Goal: Task Accomplishment & Management: Manage account settings

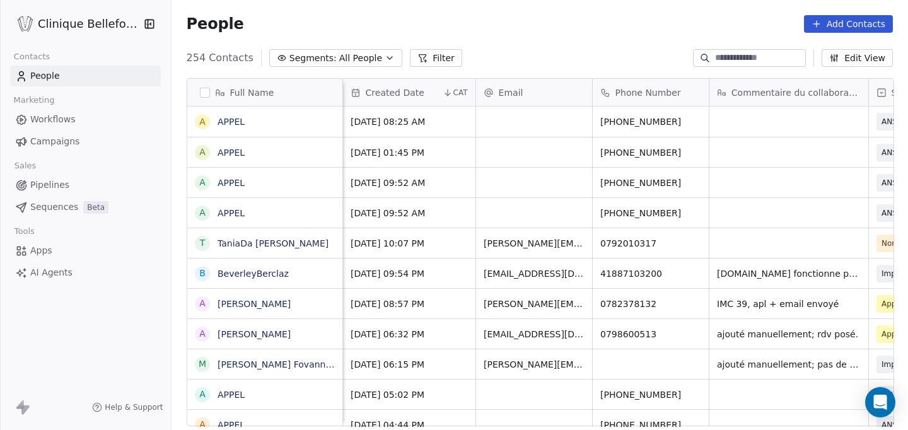
scroll to position [378, 738]
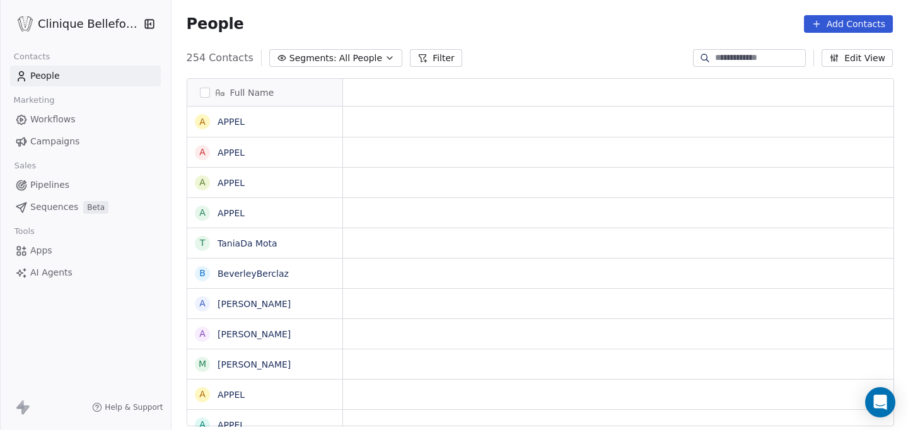
scroll to position [1, 1]
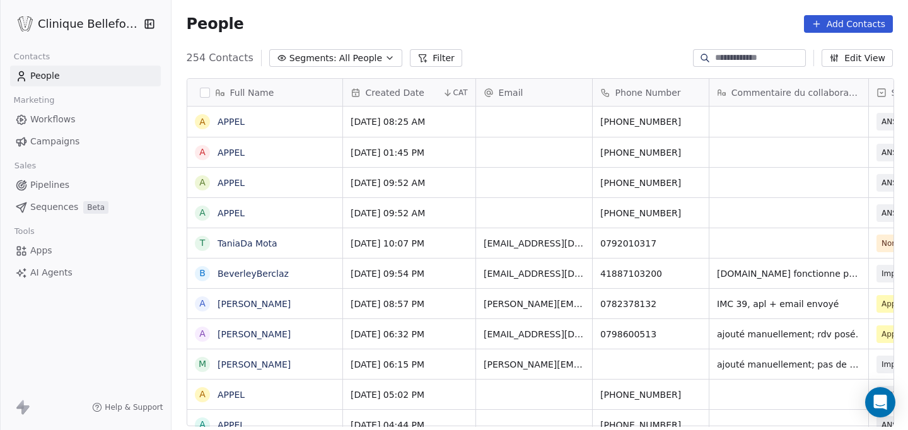
click at [385, 57] on icon "button" at bounding box center [390, 58] width 10 height 10
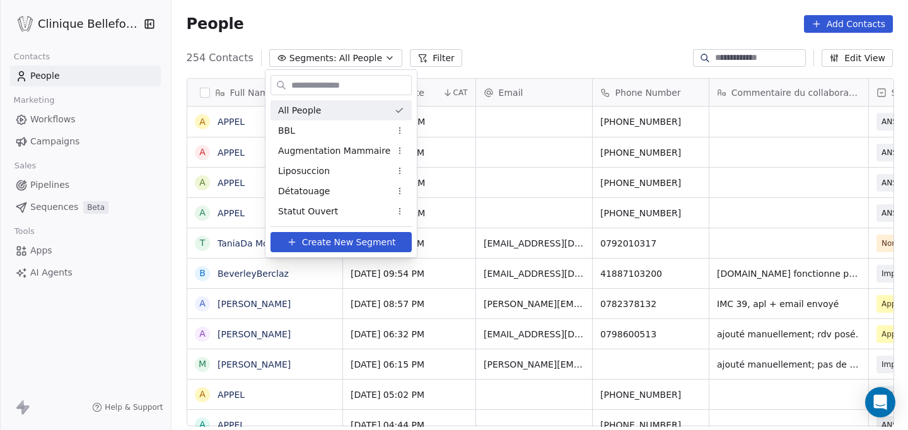
click at [343, 23] on html "Clinique Bellefontaine Contacts People Marketing Workflows Campaigns Sales Pipe…" at bounding box center [454, 215] width 908 height 430
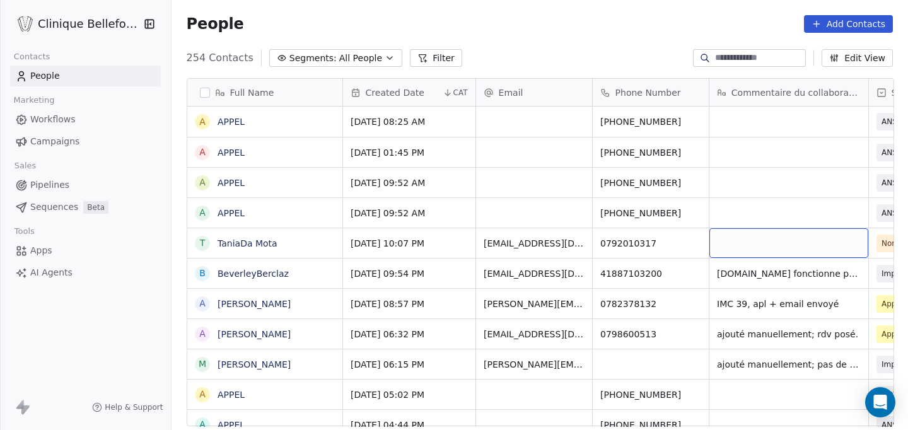
click at [740, 241] on div "grid" at bounding box center [789, 243] width 159 height 30
type textarea "*"
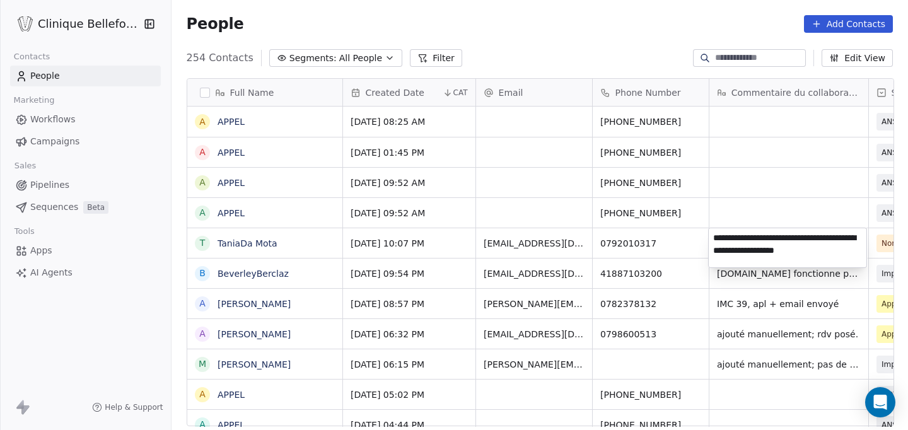
type textarea "**********"
click at [741, 292] on html "Clinique Bellefontaine Contacts People Marketing Workflows Campaigns Sales Pipe…" at bounding box center [454, 215] width 908 height 430
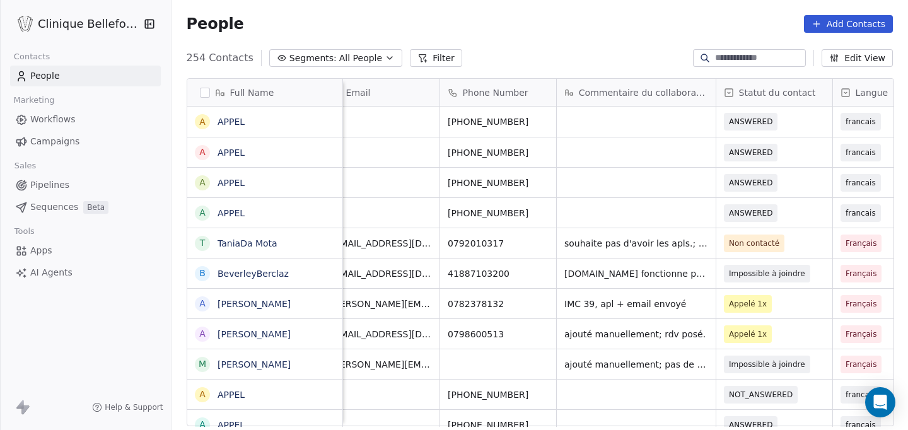
scroll to position [0, 152]
click at [798, 243] on span "Non contacté" at bounding box center [763, 244] width 77 height 18
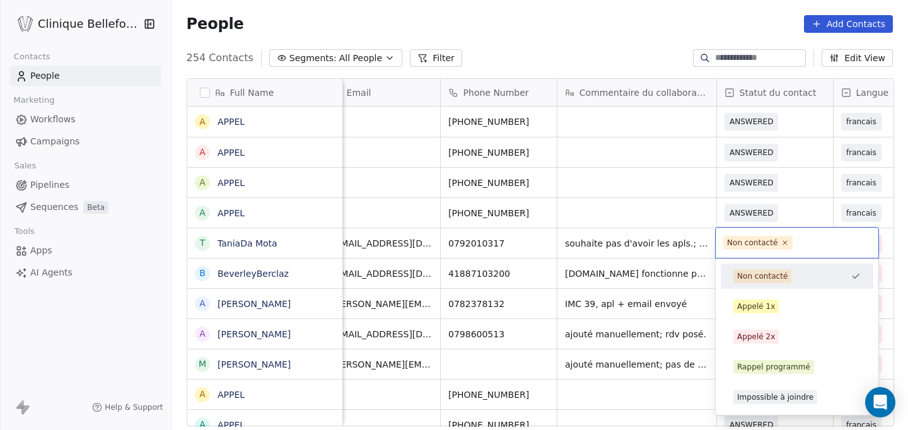
click at [798, 243] on input "text" at bounding box center [833, 243] width 76 height 14
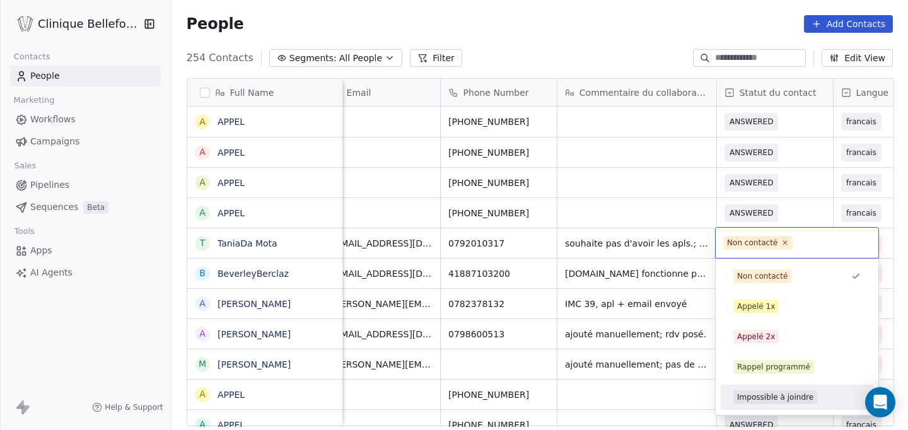
click at [758, 391] on span "Impossible à joindre" at bounding box center [776, 397] width 84 height 14
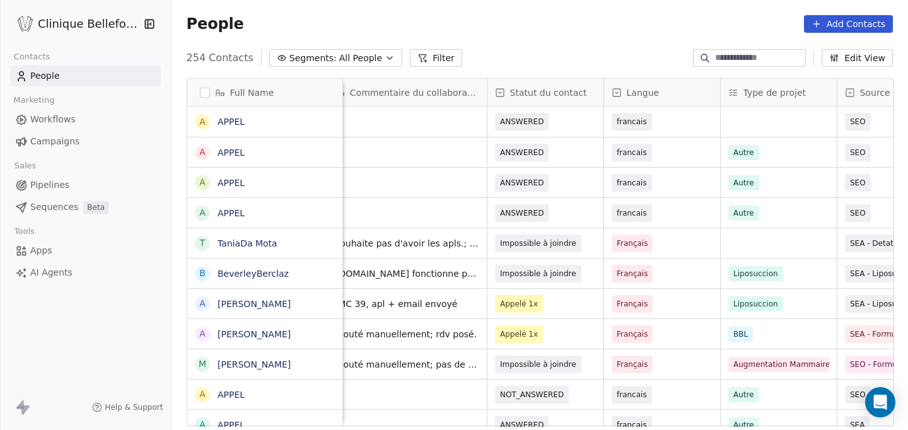
scroll to position [0, 391]
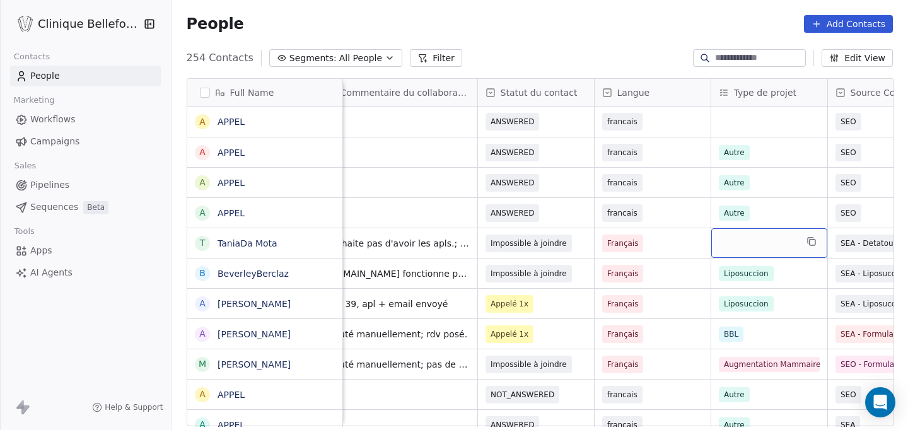
click at [775, 243] on div "grid" at bounding box center [770, 243] width 116 height 30
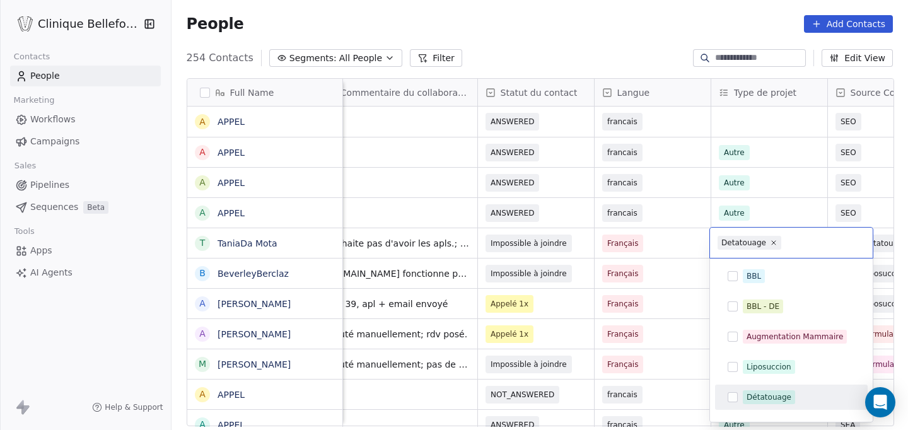
click at [736, 402] on button "Suggestions" at bounding box center [733, 397] width 10 height 10
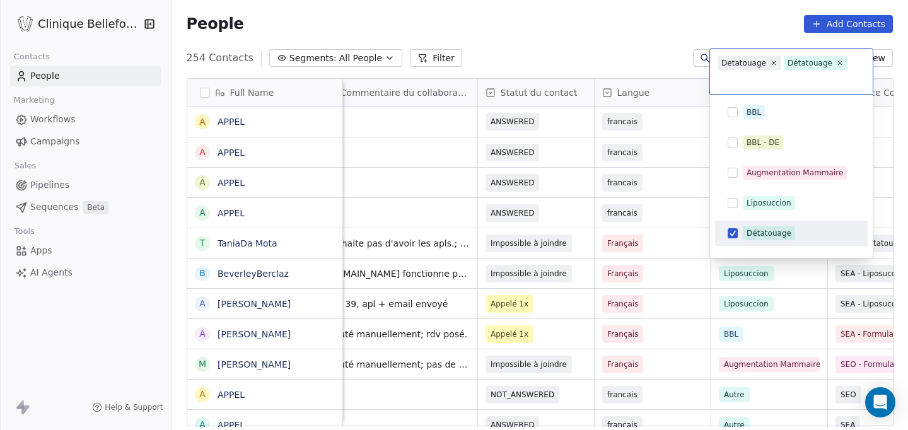
click at [808, 306] on html "Clinique Bellefontaine Contacts People Marketing Workflows Campaigns Sales Pipe…" at bounding box center [454, 215] width 908 height 430
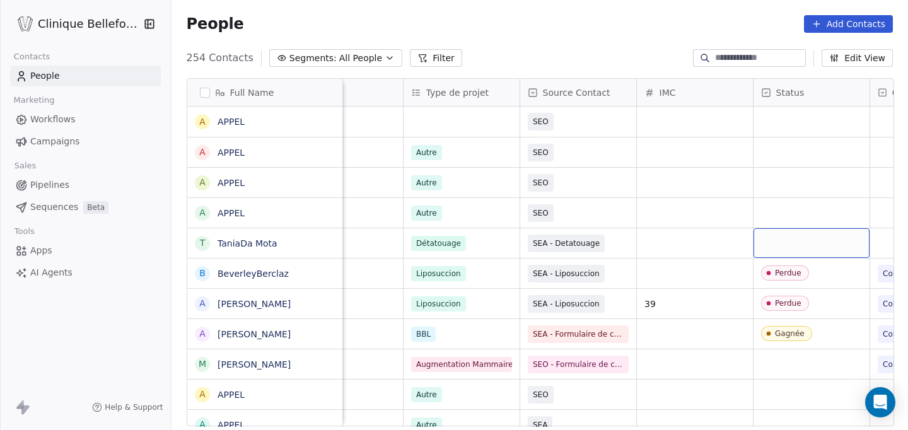
scroll to position [0, 728]
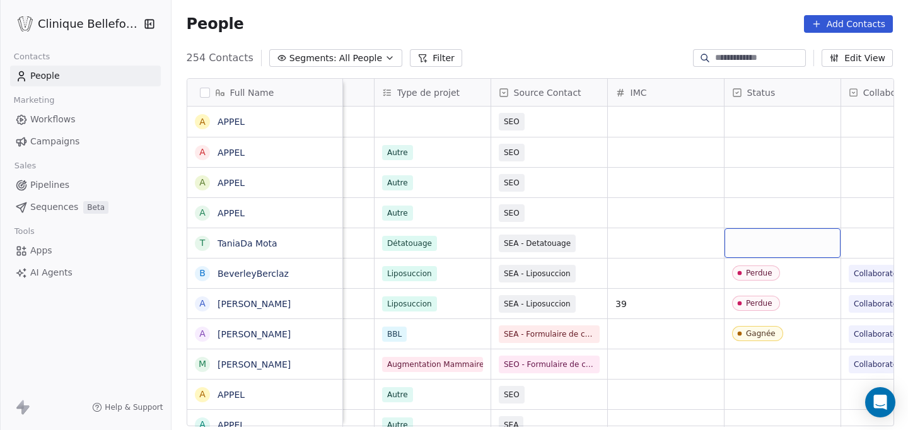
click at [782, 244] on div "grid" at bounding box center [783, 243] width 116 height 30
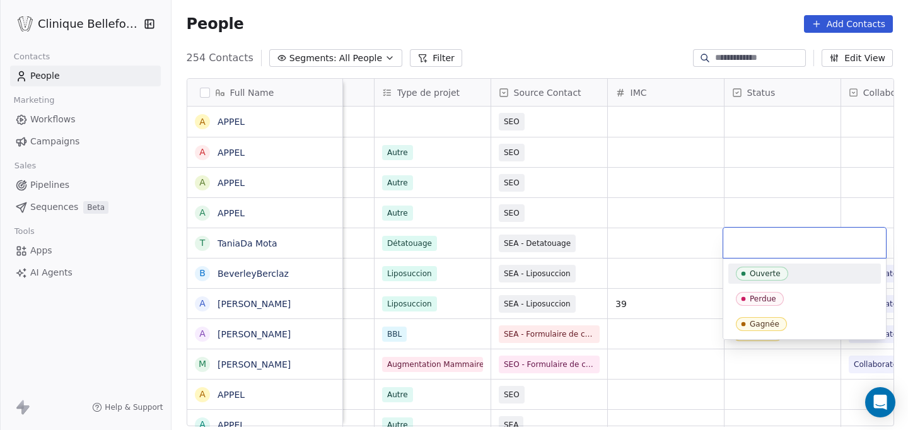
click at [766, 275] on div "Ouverte" at bounding box center [765, 273] width 31 height 9
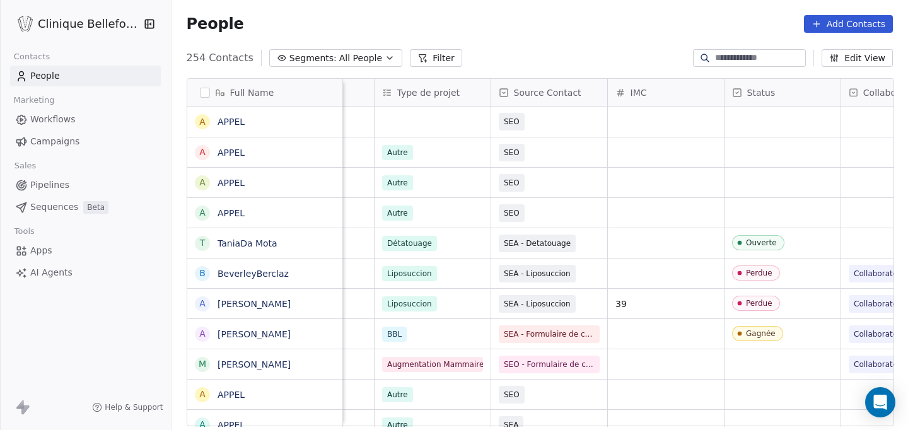
scroll to position [0, 862]
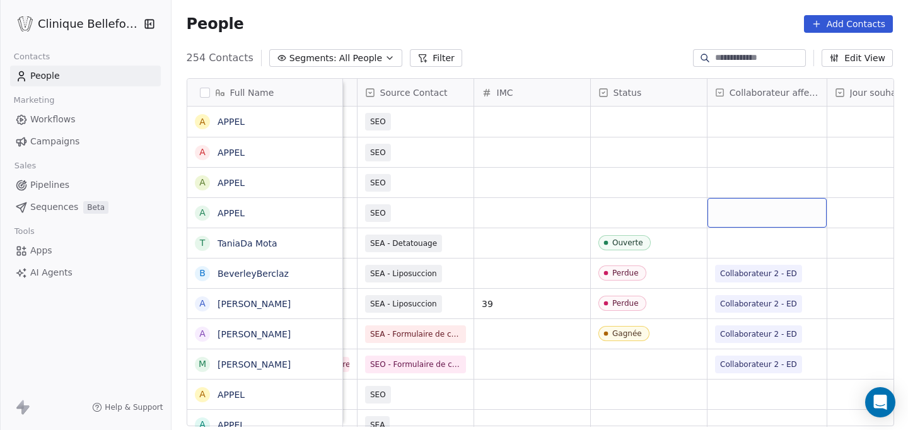
click at [763, 225] on div "grid" at bounding box center [767, 213] width 119 height 30
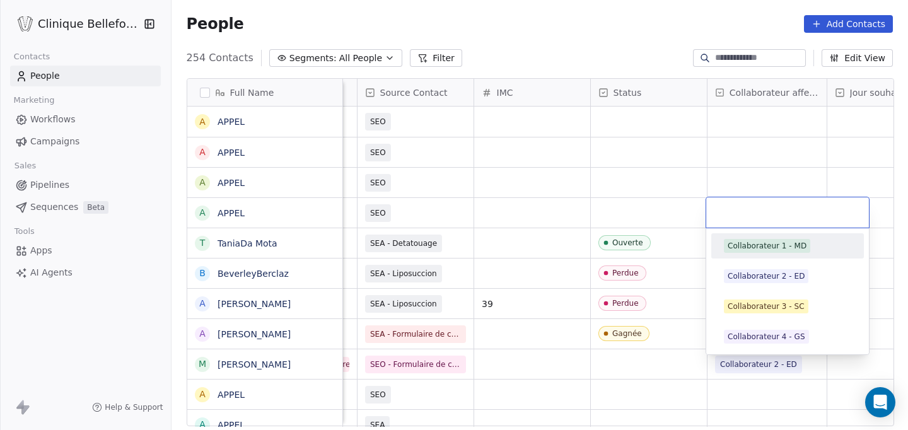
click at [657, 267] on html "Clinique Bellefontaine Contacts People Marketing Workflows Campaigns Sales Pipe…" at bounding box center [454, 215] width 908 height 430
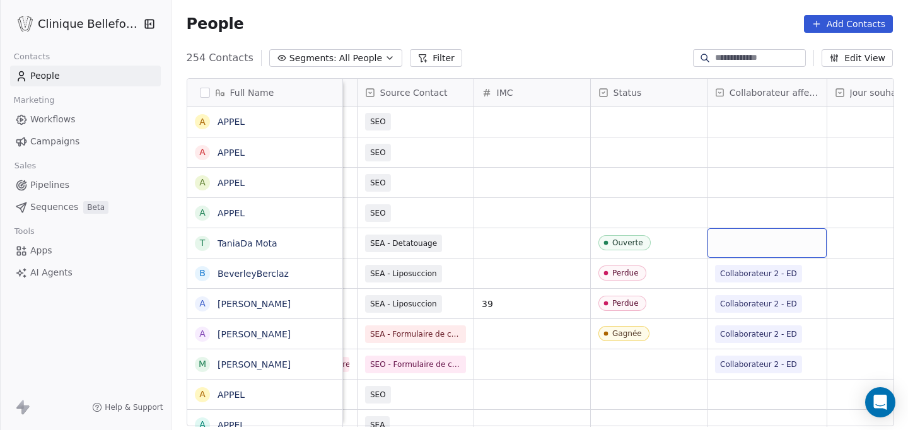
click at [736, 243] on div "grid" at bounding box center [767, 243] width 119 height 30
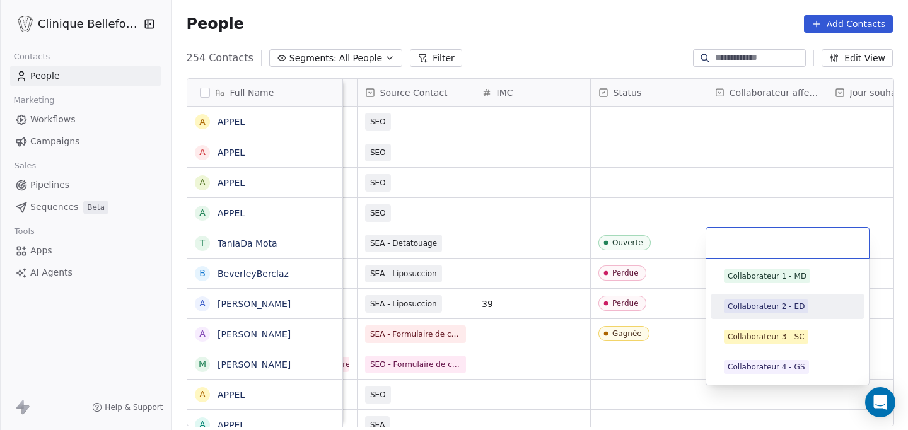
click at [761, 311] on div "Collaborateur 2 - ED" at bounding box center [766, 306] width 77 height 11
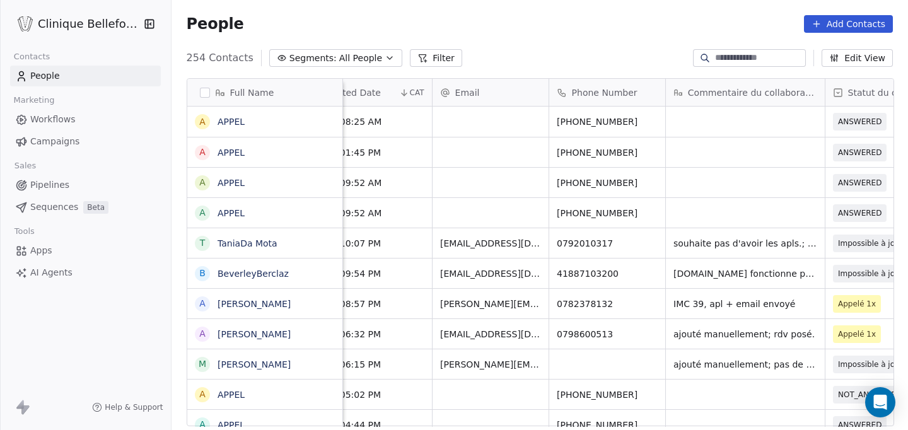
scroll to position [0, 0]
